Goal: Book appointment/travel/reservation

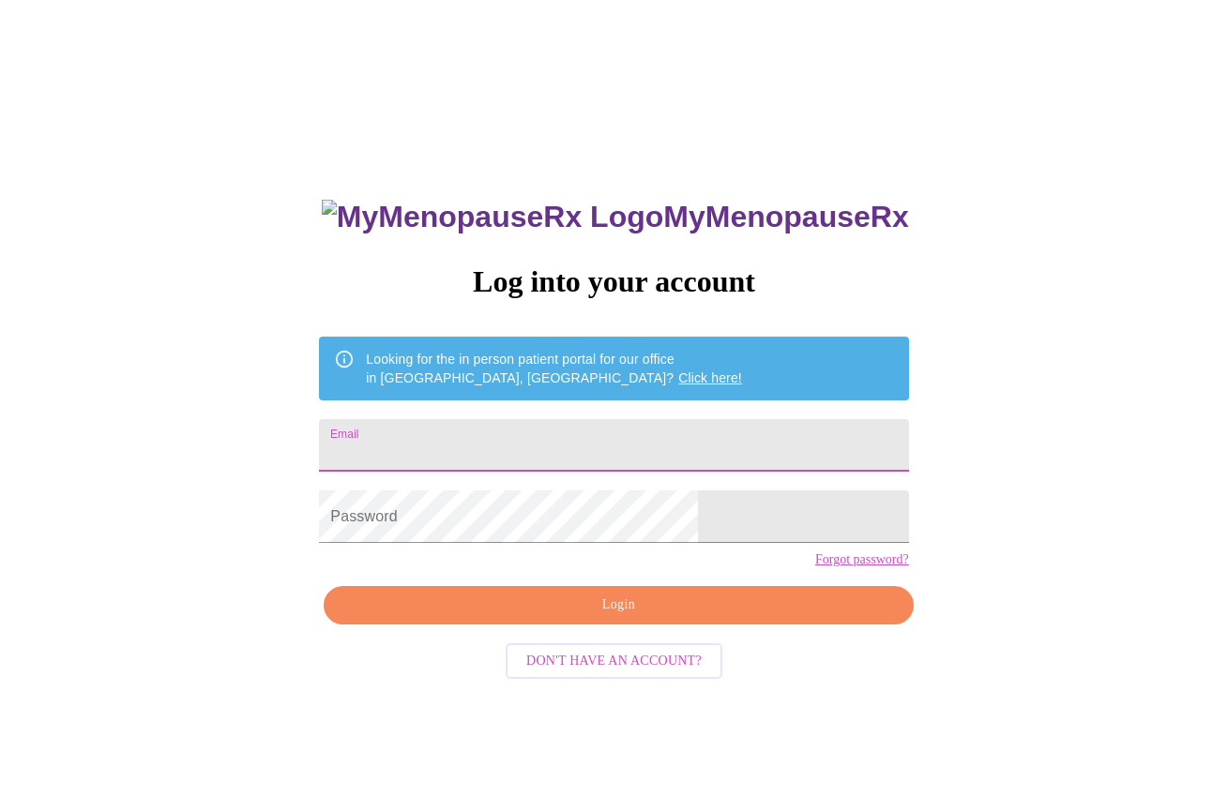
click at [546, 442] on input "Email" at bounding box center [613, 445] width 589 height 53
type input "[PERSON_NAME][EMAIL_ADDRESS][PERSON_NAME][DOMAIN_NAME]"
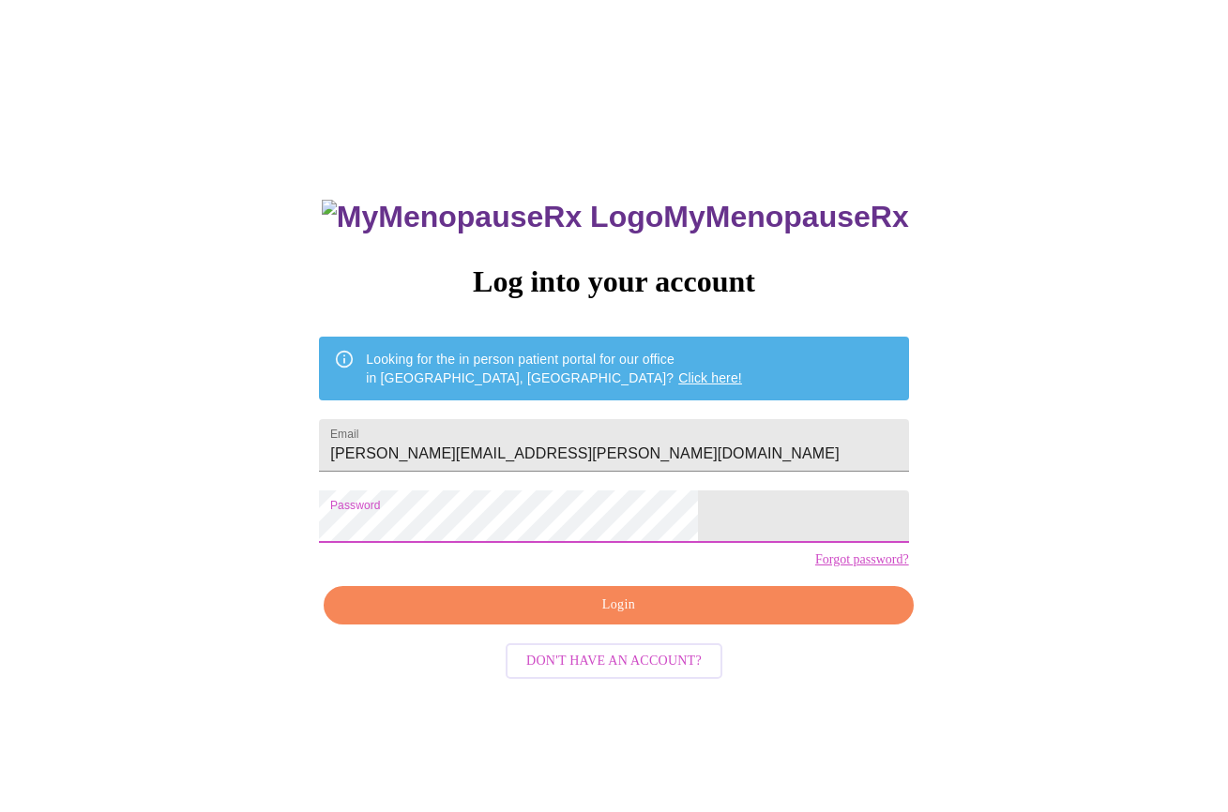
click at [607, 617] on span "Login" at bounding box center [618, 605] width 546 height 23
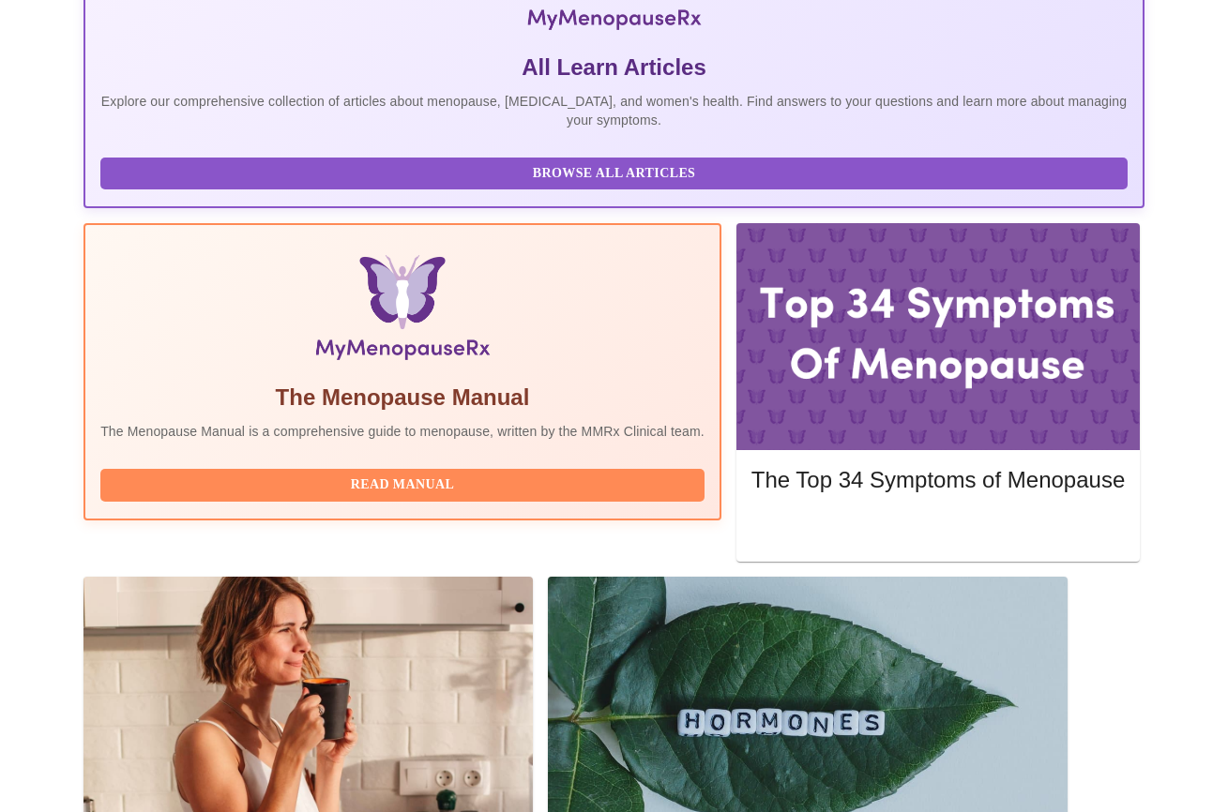
scroll to position [427, 0]
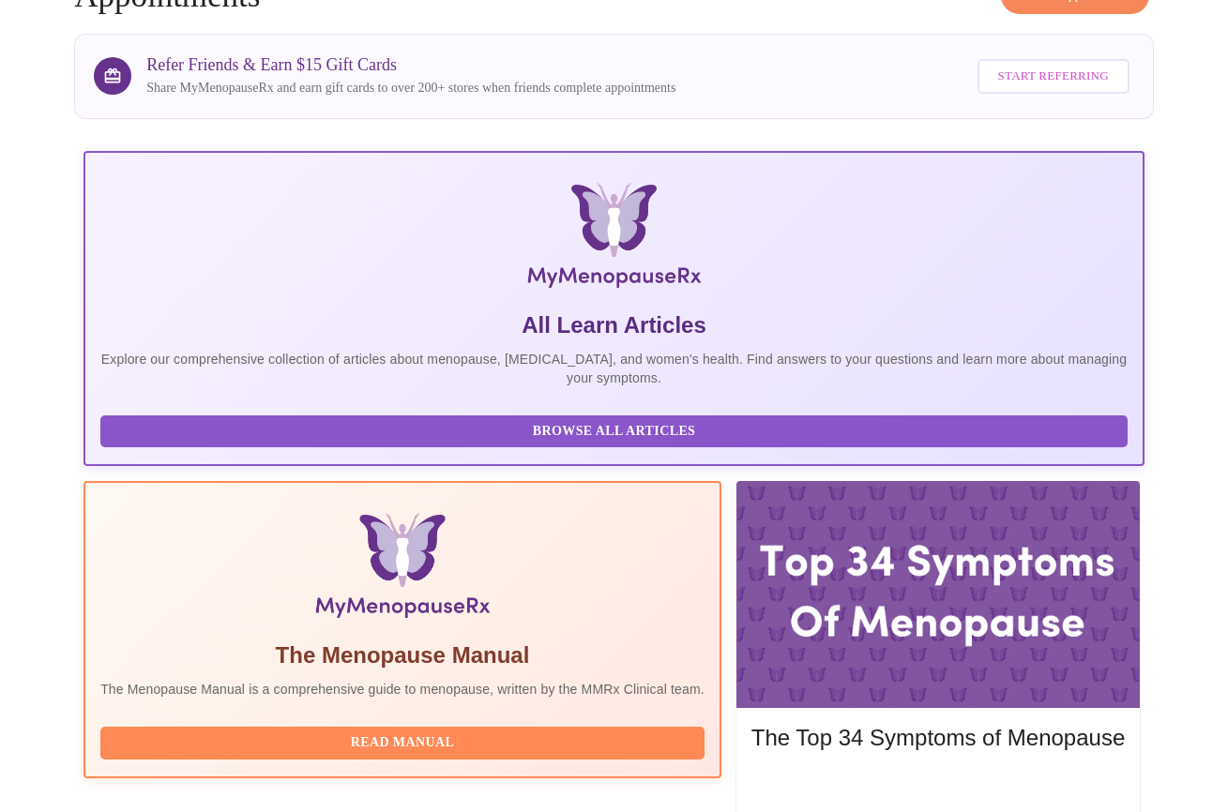
scroll to position [261, 0]
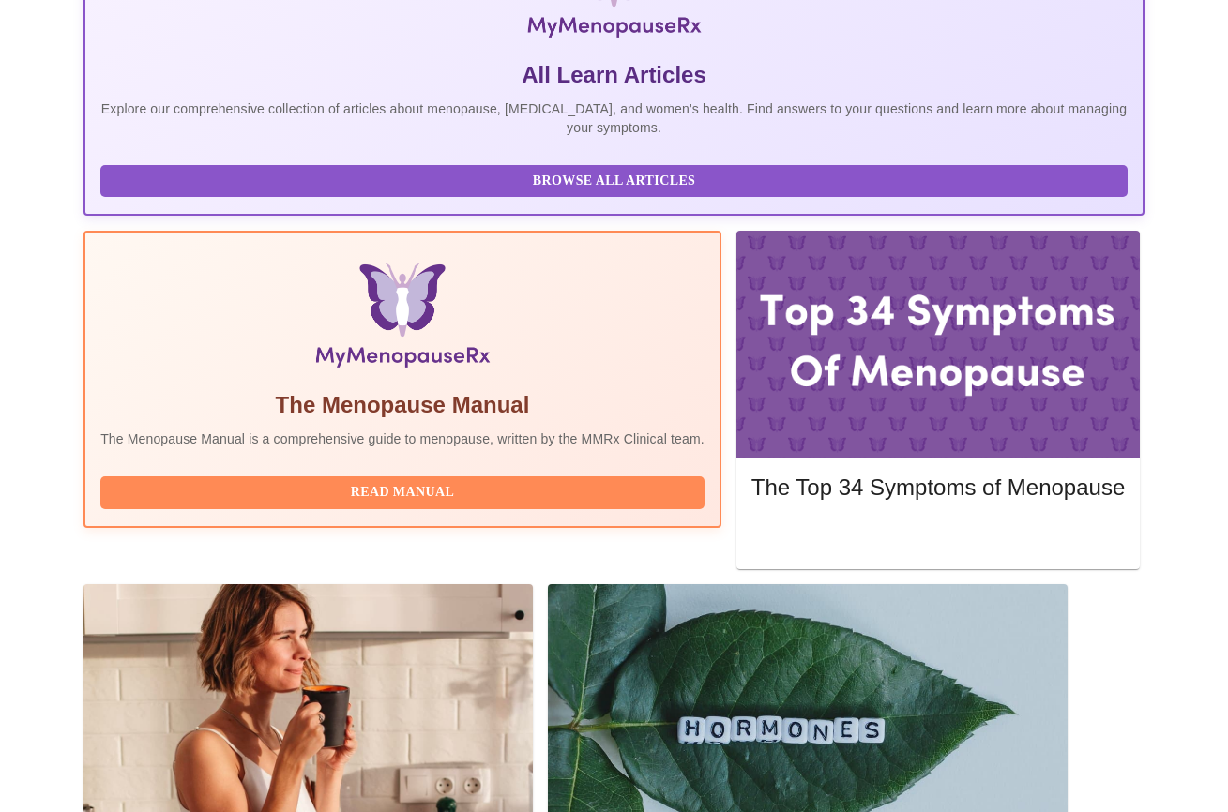
scroll to position [427, 0]
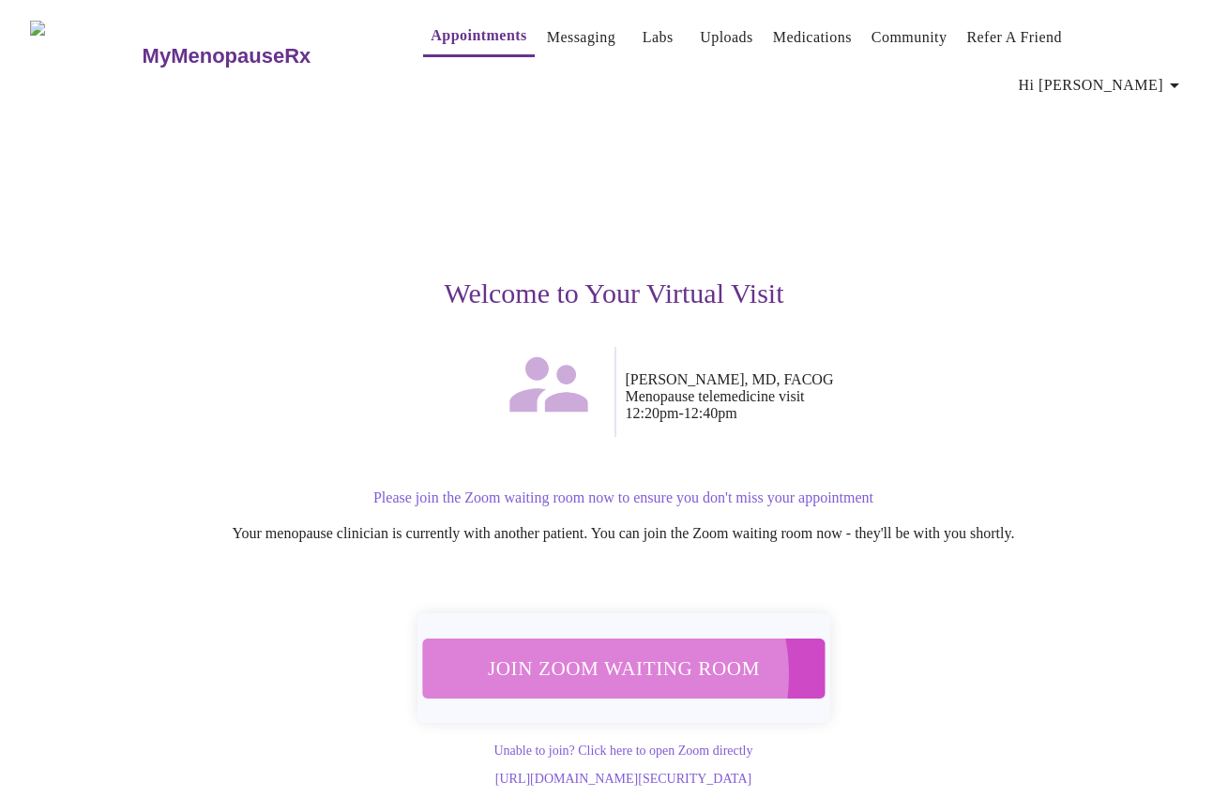
click at [603, 651] on span "Join Zoom Waiting Room" at bounding box center [624, 668] width 356 height 35
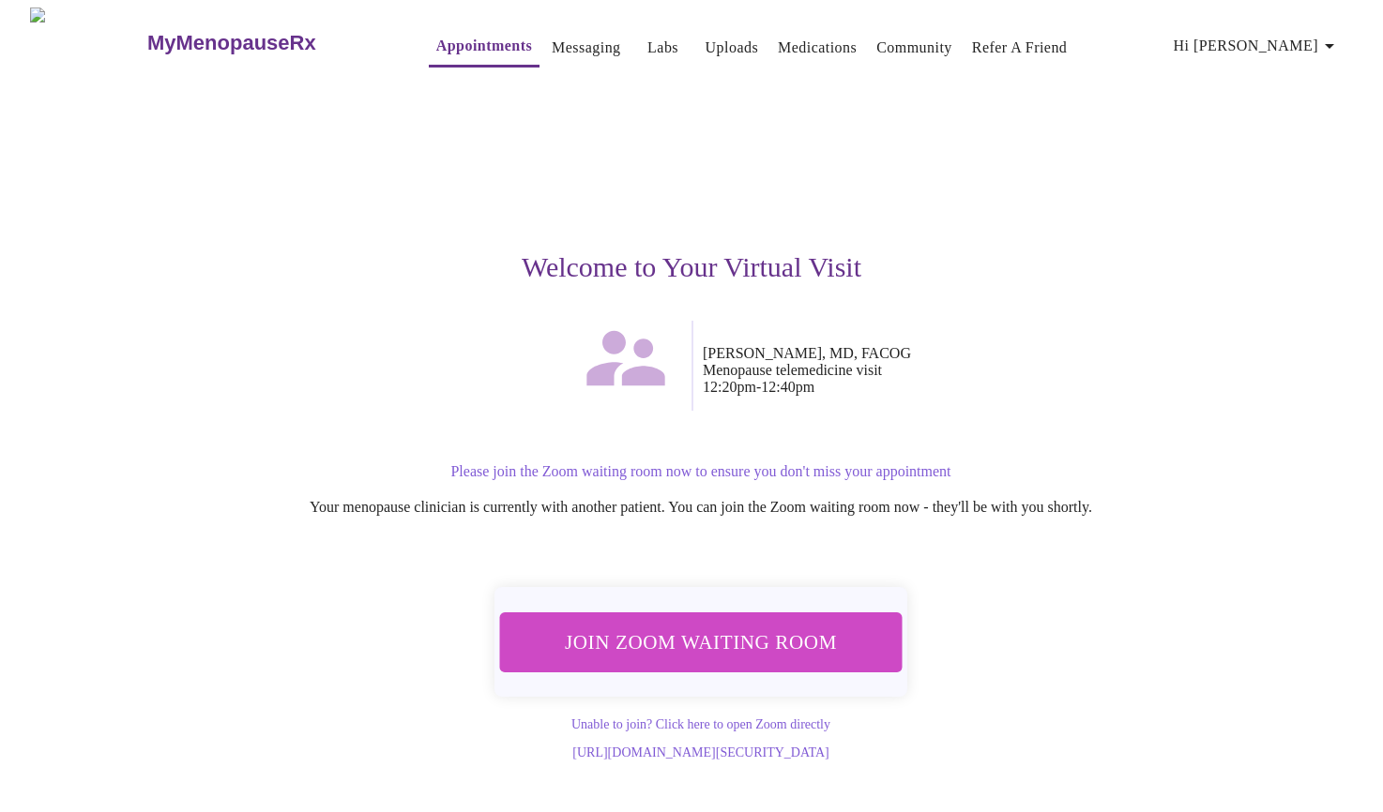
click at [693, 632] on span "Join Zoom Waiting Room" at bounding box center [701, 642] width 354 height 35
click at [718, 625] on span "Join Zoom Waiting Room" at bounding box center [701, 642] width 354 height 35
